Goal: Task Accomplishment & Management: Manage account settings

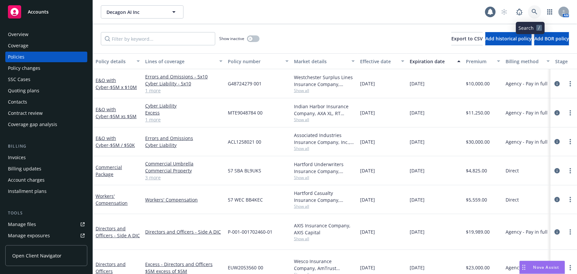
click at [531, 14] on icon at bounding box center [534, 12] width 6 height 6
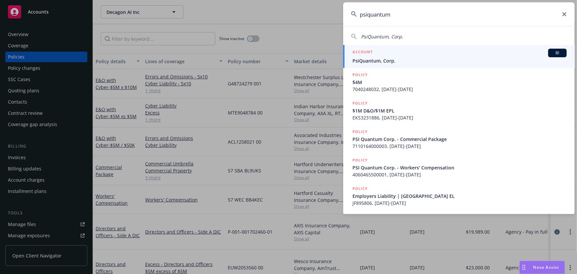
type input "psiquantum"
click at [415, 56] on div "ACCOUNT BI" at bounding box center [459, 53] width 214 height 9
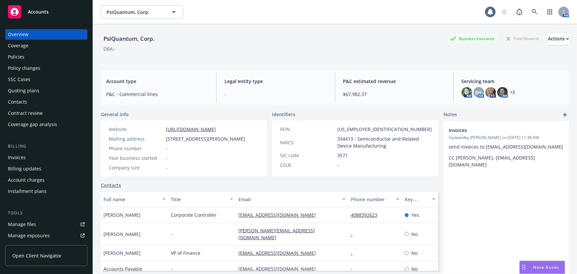
click at [59, 56] on div "Policies" at bounding box center [46, 57] width 77 height 11
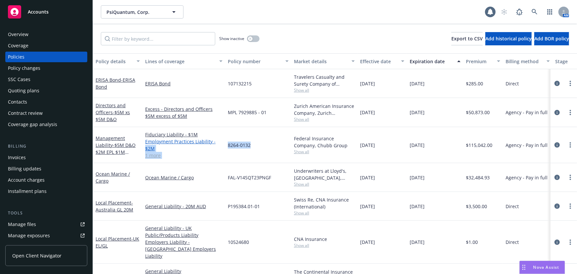
drag, startPoint x: 255, startPoint y: 143, endPoint x: 218, endPoint y: 144, distance: 37.7
click at [218, 144] on div "Management Liability - $5M D&O $2M EPL $1M Fiduciary Fiduciary Liability - $1M …" at bounding box center [412, 145] width 638 height 36
click at [218, 144] on link "Employment Practices Liability - $2M" at bounding box center [183, 145] width 77 height 14
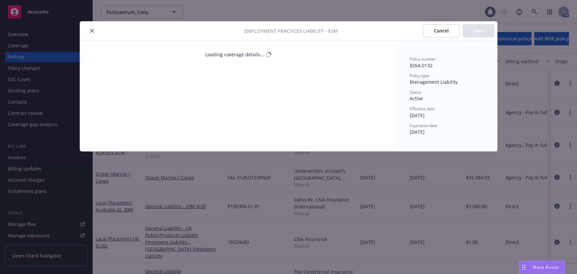
click at [255, 142] on div "Loading coverage details..." at bounding box center [238, 95] width 317 height 111
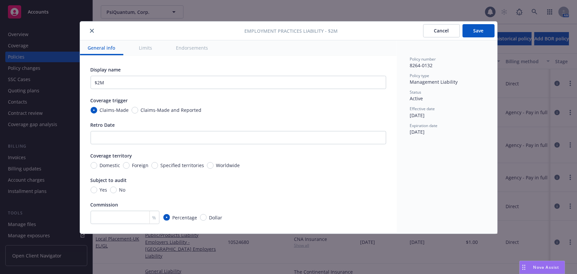
click at [447, 30] on button "Cancel" at bounding box center [441, 30] width 37 height 13
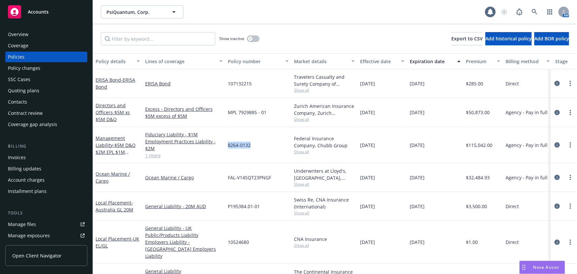
drag, startPoint x: 257, startPoint y: 143, endPoint x: 228, endPoint y: 145, distance: 29.8
click at [228, 145] on div "8264-0132" at bounding box center [258, 145] width 66 height 36
click at [41, 92] on div "Quoting plans" at bounding box center [46, 90] width 77 height 11
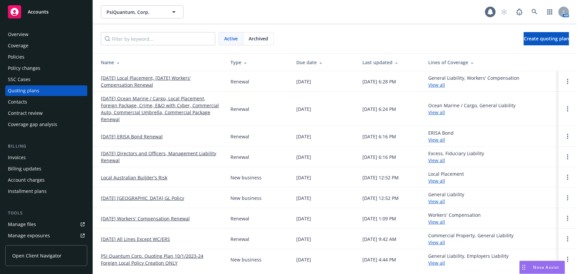
click at [259, 41] on span "Archived" at bounding box center [258, 38] width 19 height 7
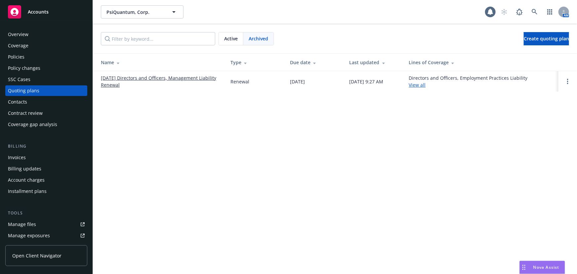
click at [226, 33] on div "Active" at bounding box center [231, 38] width 24 height 13
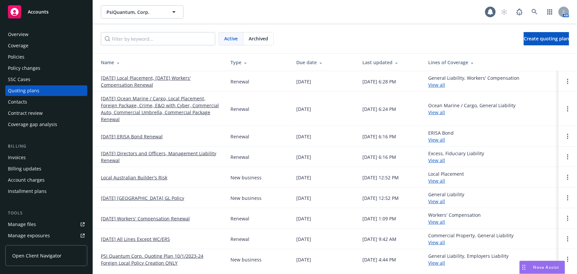
click at [209, 151] on link "09/30/25 Directors and Officers, Management Liability Renewal" at bounding box center [160, 157] width 119 height 14
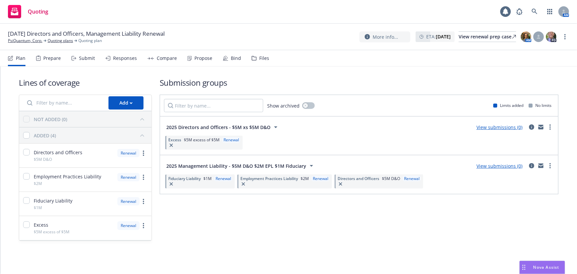
click at [254, 59] on icon at bounding box center [254, 58] width 4 height 4
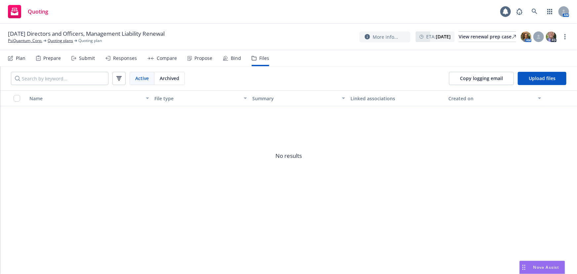
click at [232, 58] on div "Bind" at bounding box center [236, 58] width 10 height 5
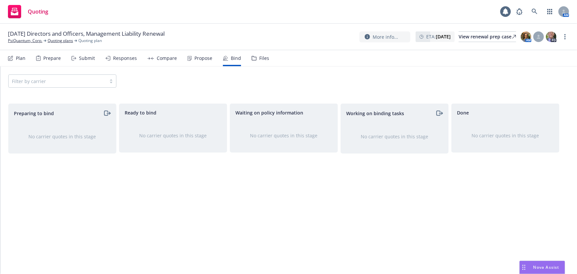
click at [82, 59] on div "Submit" at bounding box center [87, 58] width 16 height 5
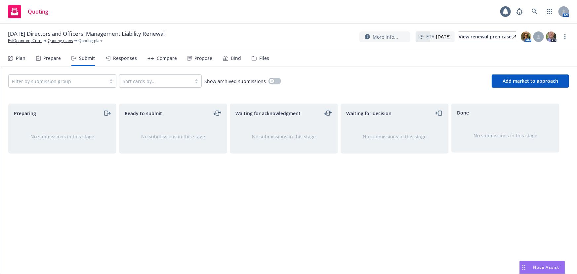
click at [78, 165] on div "Preparing No submissions in this stage" at bounding box center [62, 181] width 108 height 156
click at [26, 39] on link "PsiQuantum, Corp." at bounding box center [25, 41] width 34 height 6
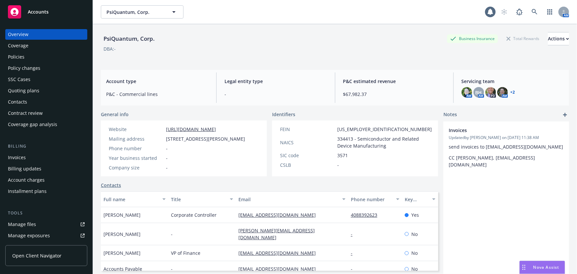
click at [40, 57] on div "Policies" at bounding box center [46, 57] width 77 height 11
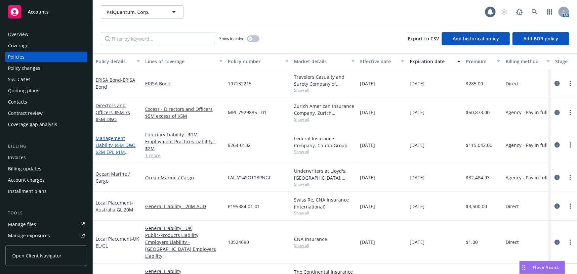
click at [117, 145] on span "- $5M D&O $2M EPL $1M Fiduciary" at bounding box center [116, 152] width 40 height 20
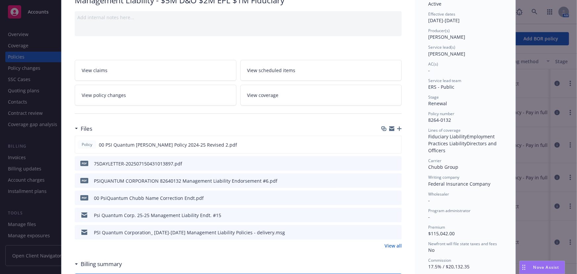
scroll to position [60, 0]
click at [393, 142] on icon "preview file" at bounding box center [395, 143] width 6 height 5
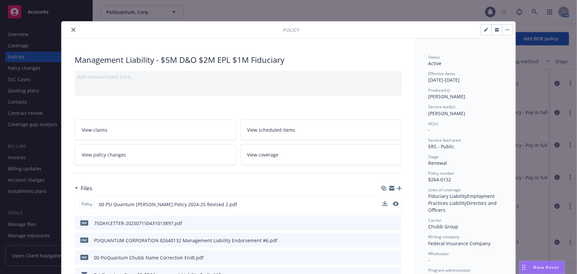
scroll to position [0, 0]
click at [72, 30] on icon "close" at bounding box center [73, 30] width 4 height 4
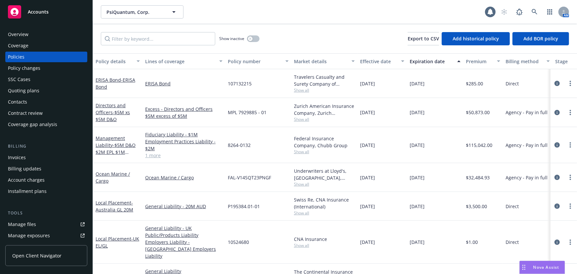
click at [69, 30] on div "Overview" at bounding box center [46, 34] width 77 height 11
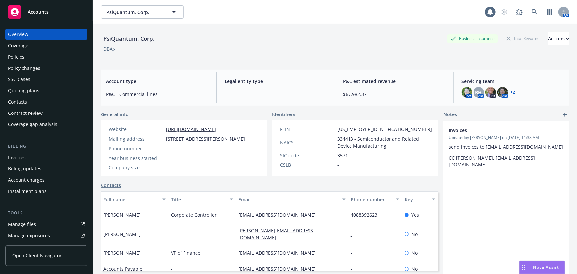
click at [45, 53] on div "Policies" at bounding box center [46, 57] width 77 height 11
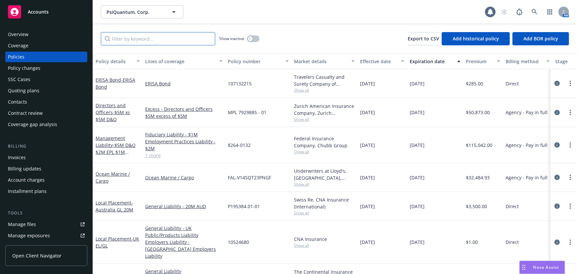
click at [123, 38] on input "Filter by keyword..." at bounding box center [158, 38] width 114 height 13
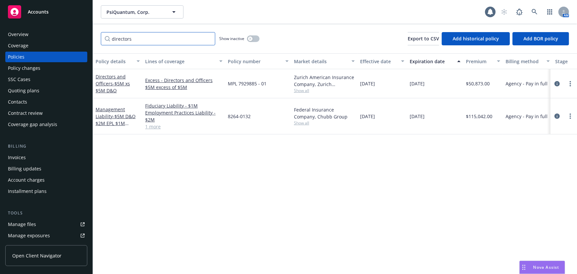
type input "directors"
click at [202, 240] on div "Policy details Lines of coverage Policy number Market details Effective date Ex…" at bounding box center [335, 163] width 484 height 220
click at [532, 175] on div "Policy details Lines of coverage Policy number Market details Effective date Ex…" at bounding box center [335, 163] width 484 height 220
click at [534, 10] on icon at bounding box center [534, 12] width 6 height 6
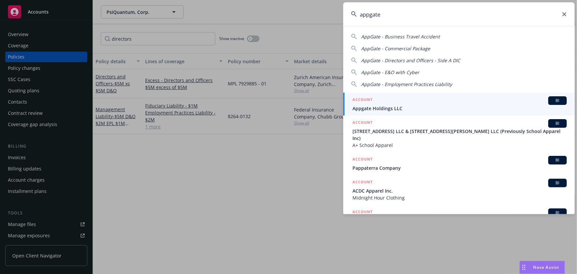
type input "appgate"
click at [425, 102] on div "ACCOUNT BI" at bounding box center [459, 100] width 214 height 9
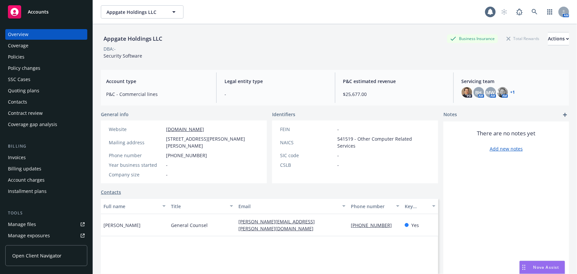
click at [43, 70] on div "Policy changes" at bounding box center [46, 68] width 77 height 11
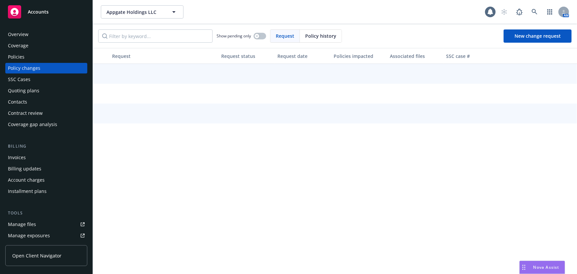
click at [36, 55] on div "Policies" at bounding box center [46, 57] width 77 height 11
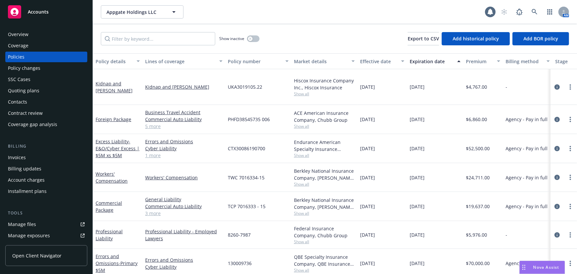
click at [37, 90] on div "Quoting plans" at bounding box center [23, 90] width 31 height 11
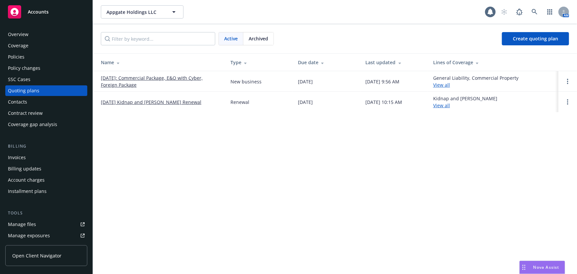
click at [136, 103] on link "[DATE] Kidnap and [PERSON_NAME] Renewal" at bounding box center [151, 101] width 100 height 7
